Goal: Entertainment & Leisure: Consume media (video, audio)

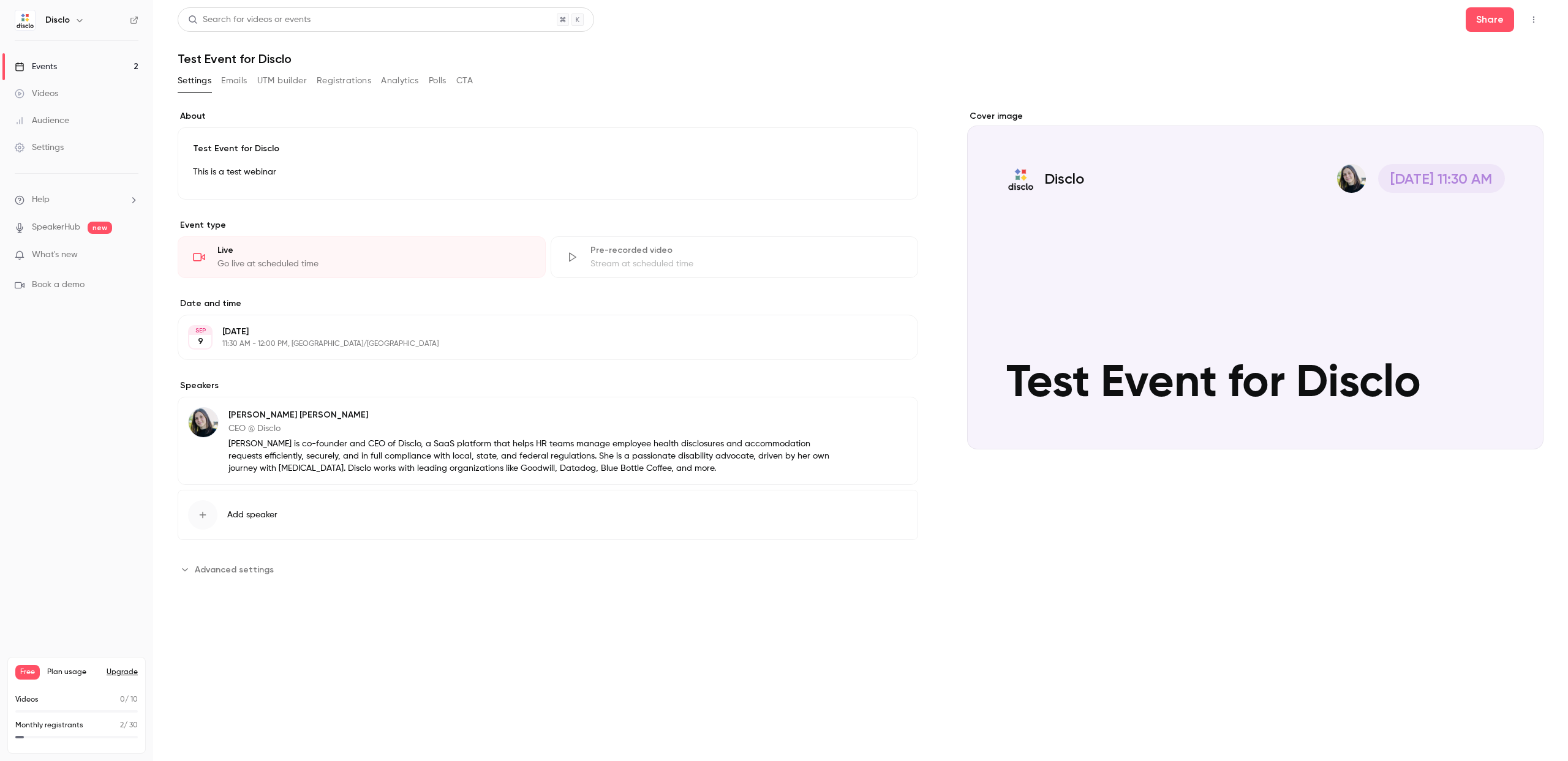
click at [1532, 19] on icon "button" at bounding box center [1534, 20] width 9 height 9
click at [1476, 78] on div "Enter Studio" at bounding box center [1486, 83] width 93 height 12
click at [123, 65] on link "Events 2" at bounding box center [77, 66] width 153 height 27
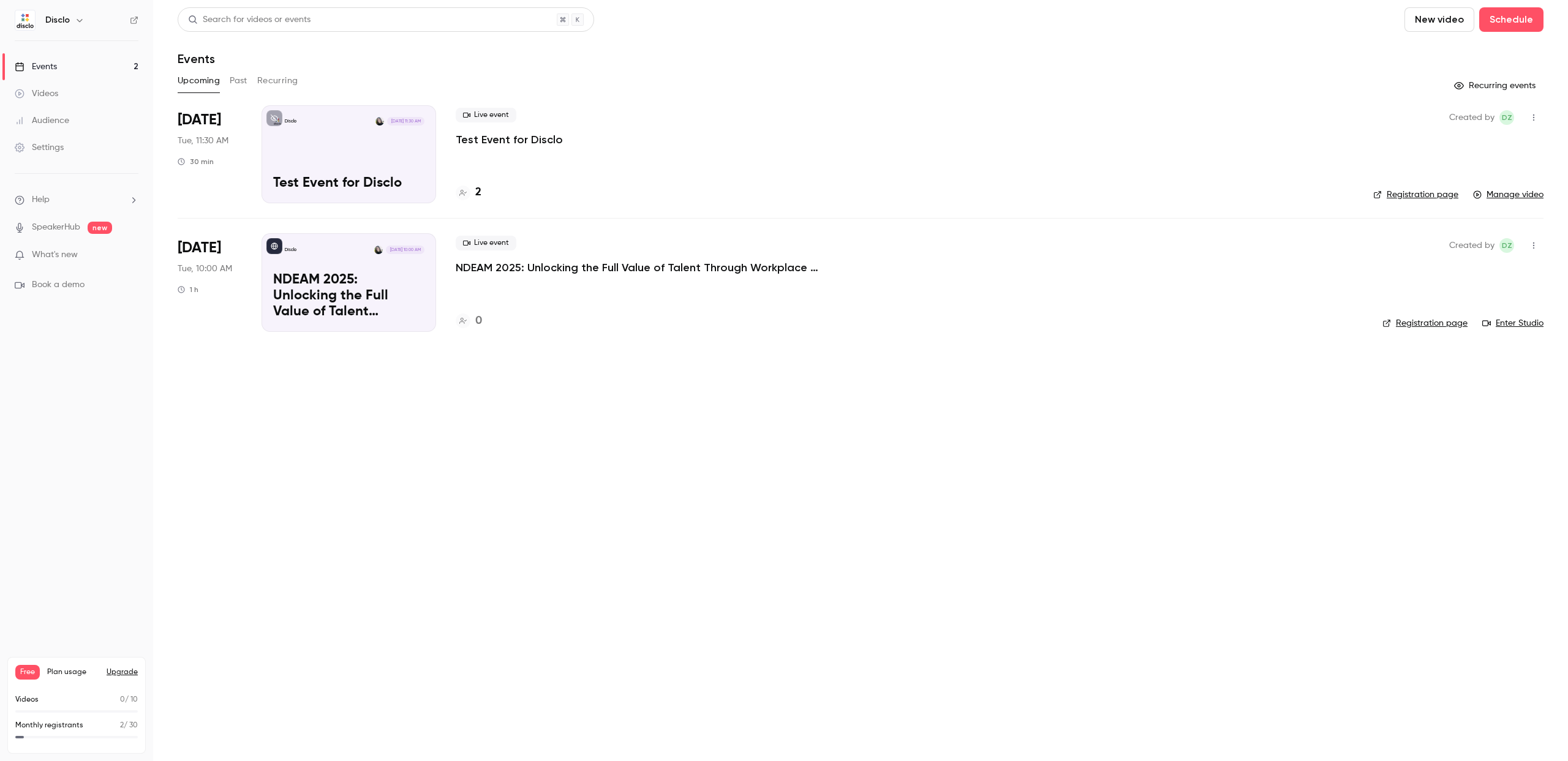
click at [239, 82] on button "Past" at bounding box center [239, 81] width 18 height 20
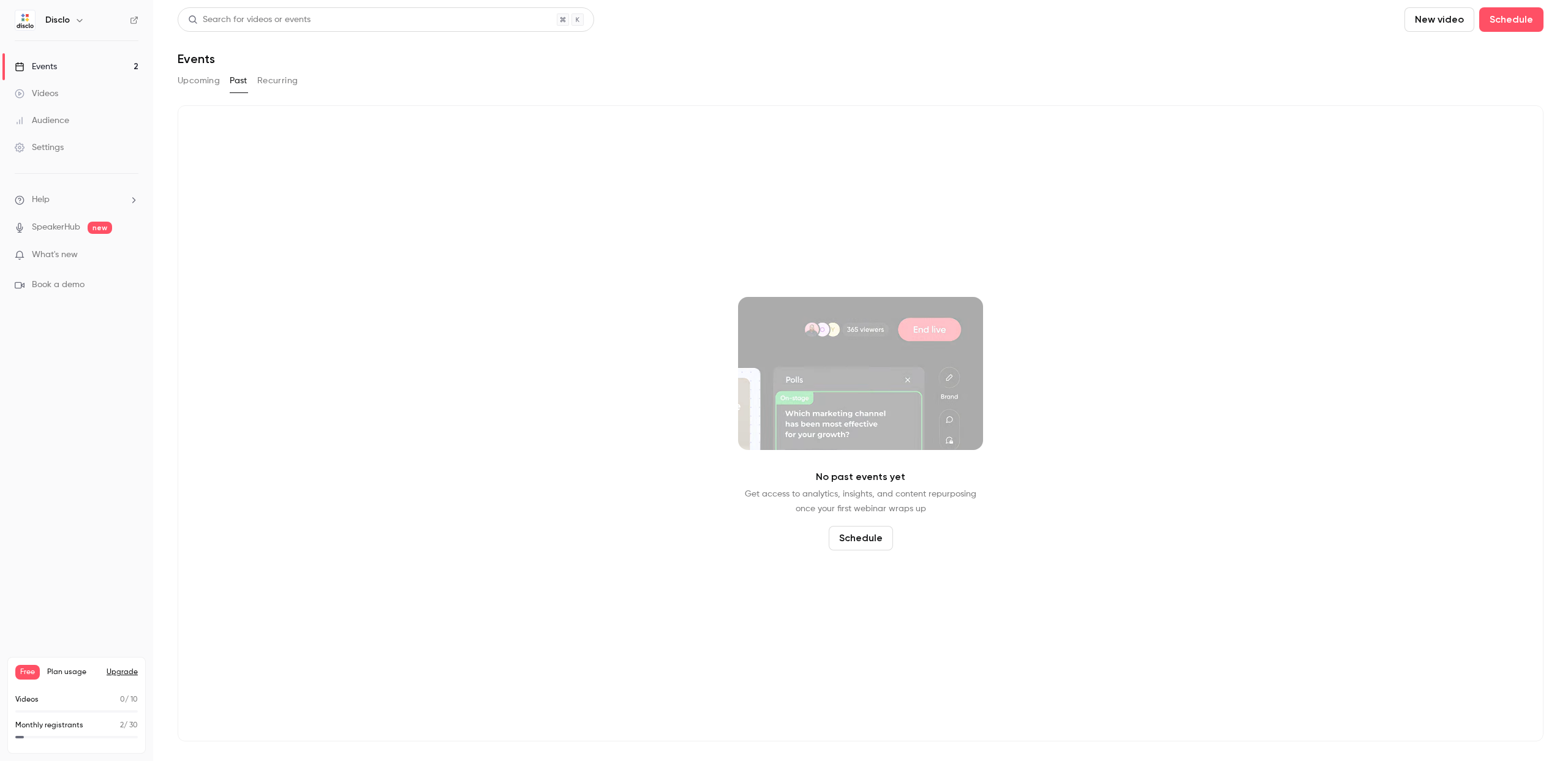
click at [269, 78] on button "Recurring" at bounding box center [278, 81] width 41 height 20
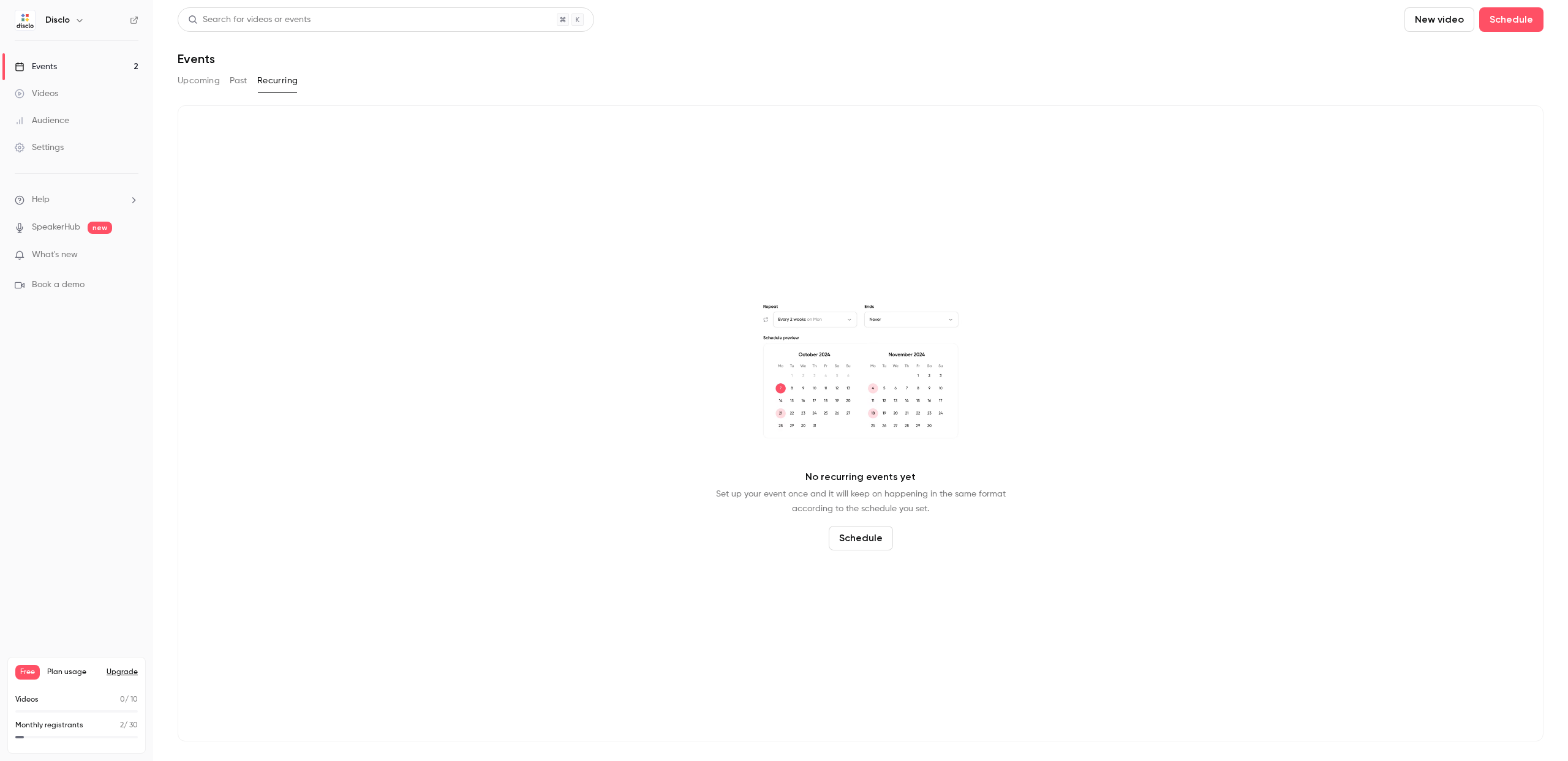
click at [195, 82] on button "Upcoming" at bounding box center [198, 81] width 42 height 20
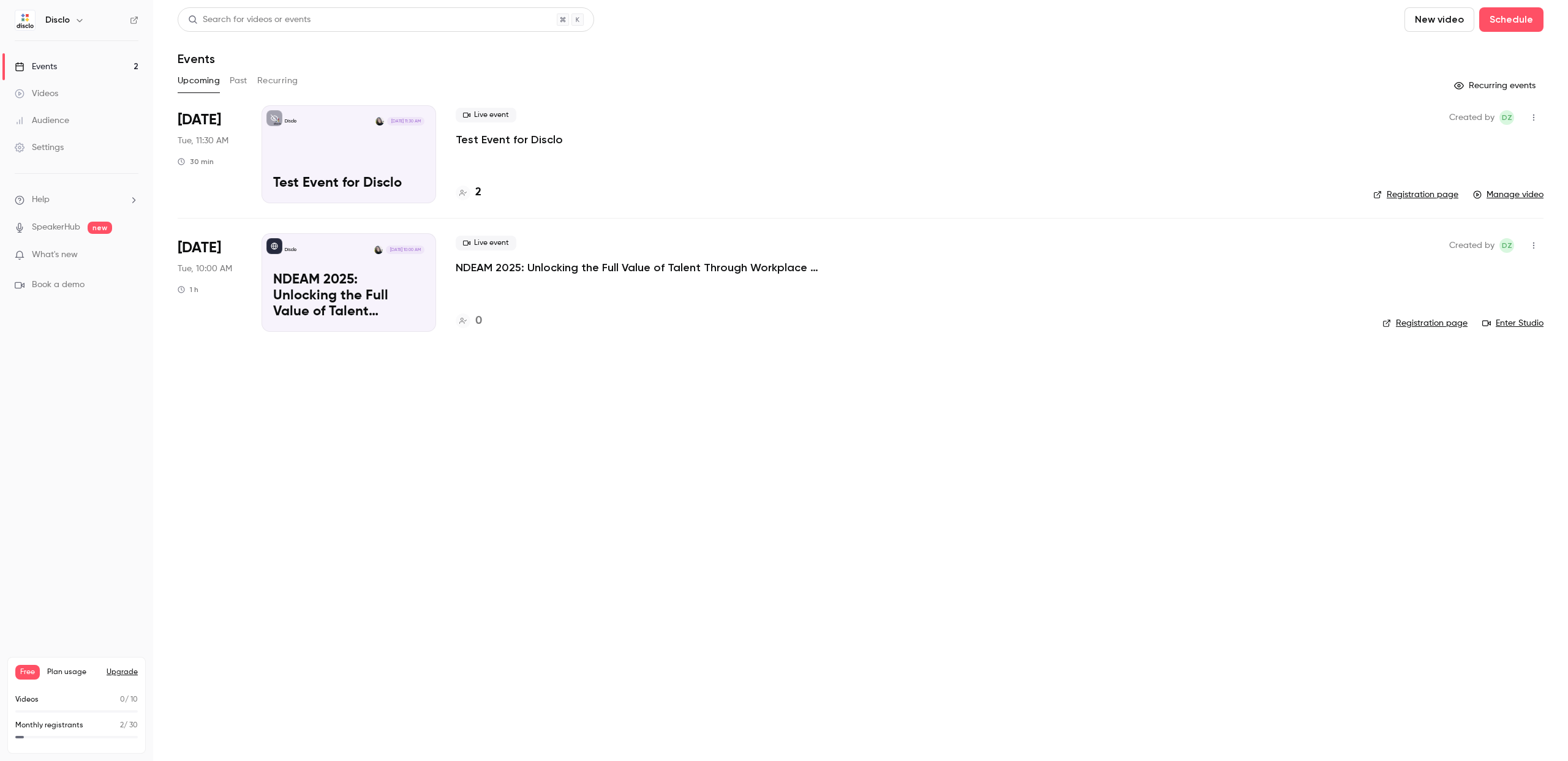
click at [1510, 190] on link "Manage video" at bounding box center [1509, 195] width 71 height 12
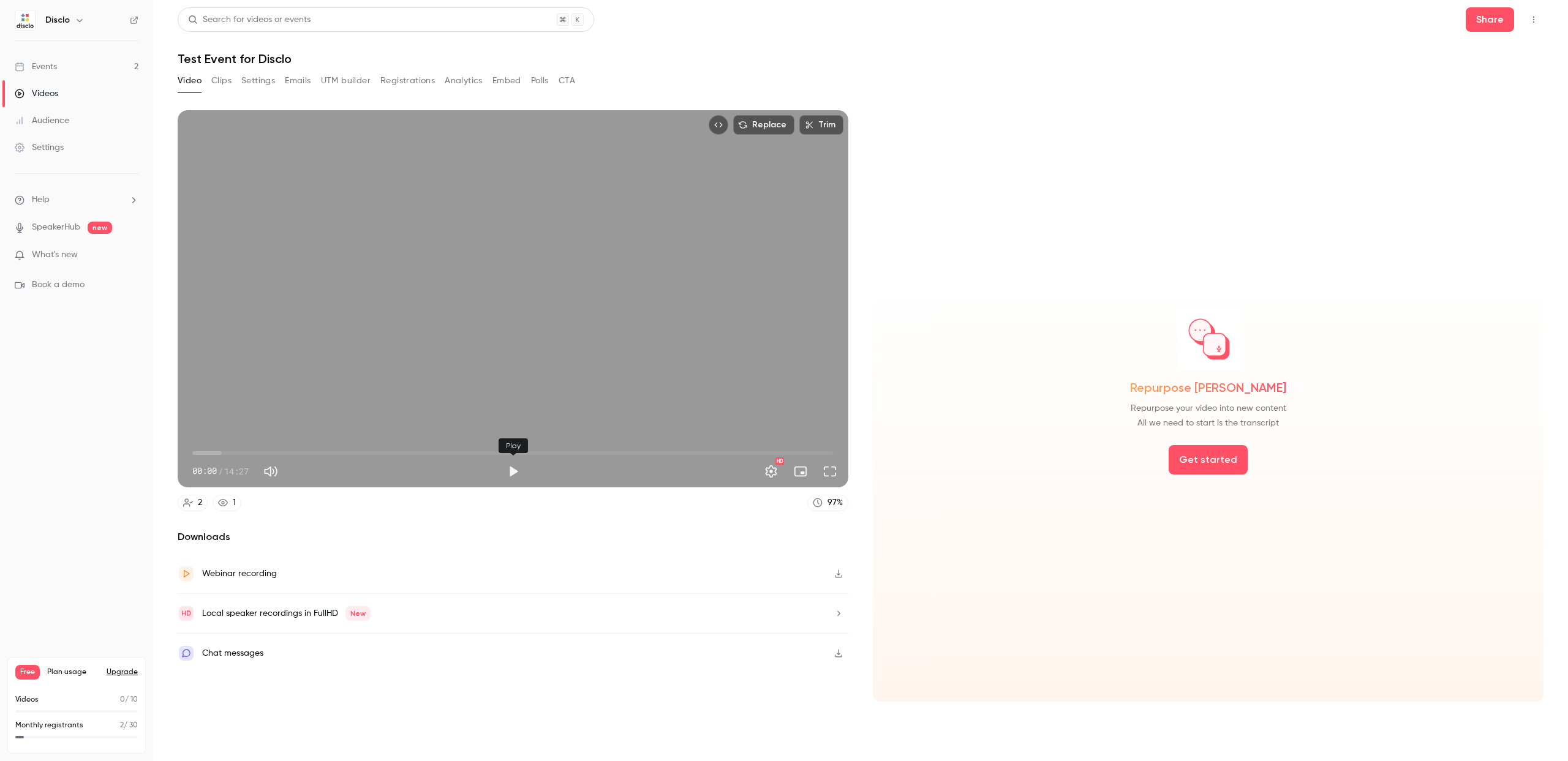
click at [505, 467] on button "Play" at bounding box center [513, 472] width 24 height 24
click at [514, 469] on button "Pause" at bounding box center [513, 472] width 24 height 24
type input "*****"
click at [88, 69] on link "Events 2" at bounding box center [77, 66] width 153 height 27
